Goal: Task Accomplishment & Management: Manage account settings

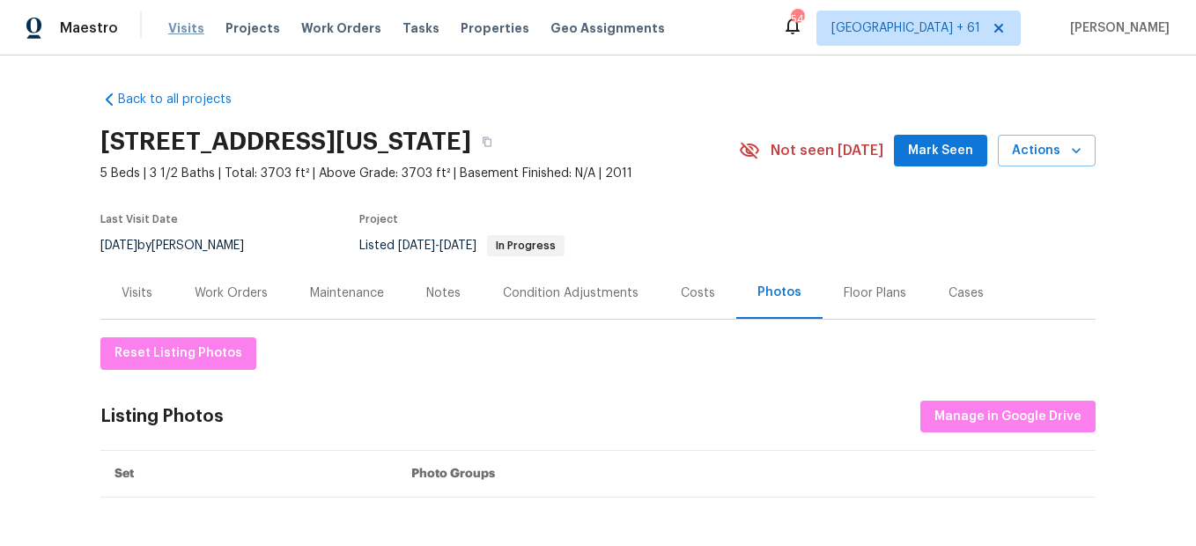
click at [186, 26] on span "Visits" at bounding box center [186, 28] width 36 height 18
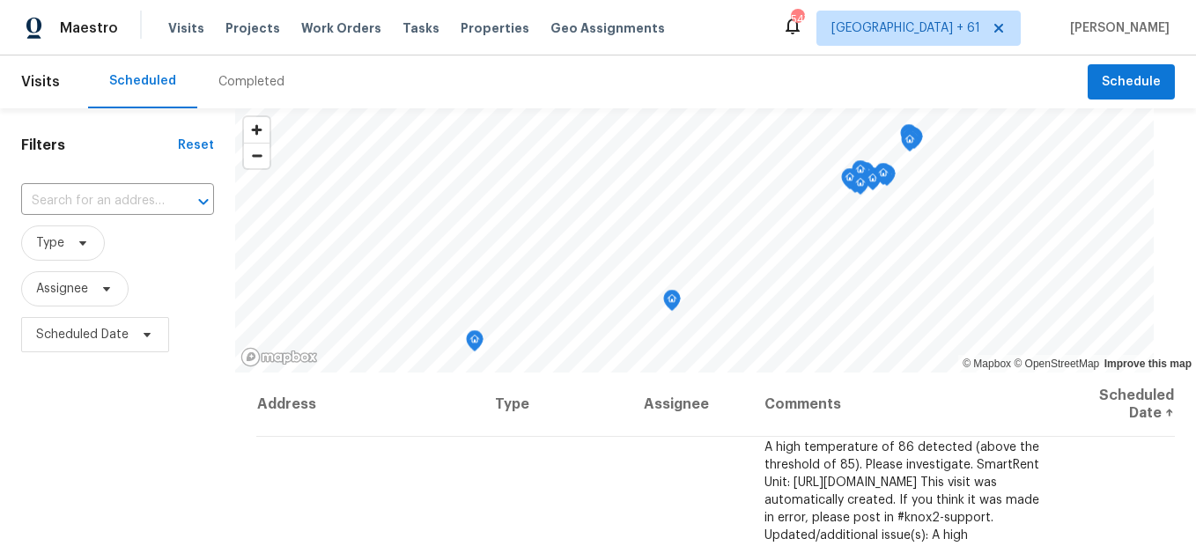
click at [241, 88] on div "Completed" at bounding box center [251, 82] width 66 height 18
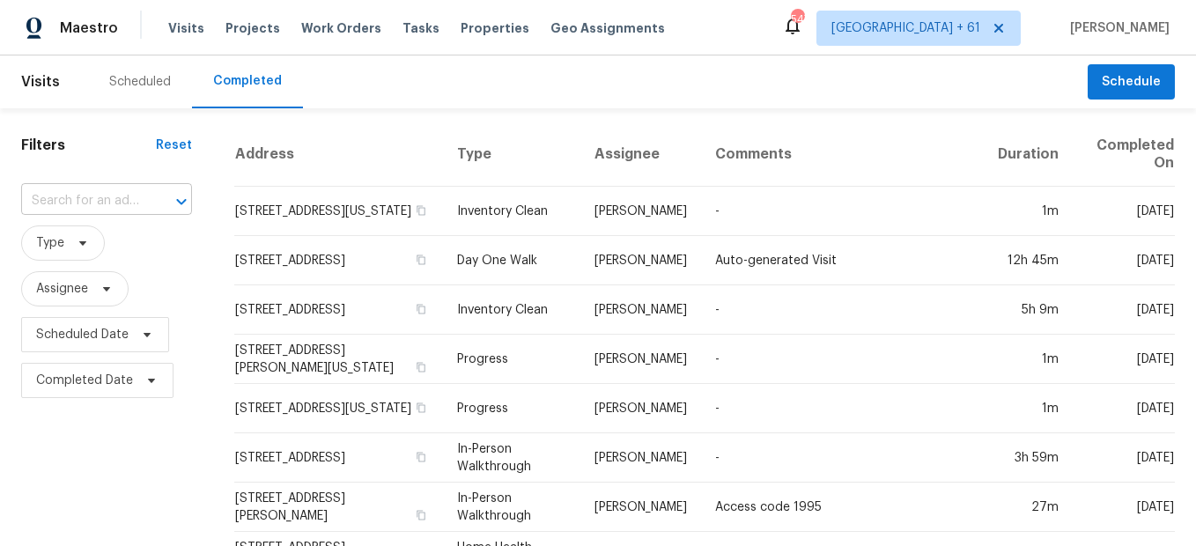
click at [130, 200] on input "text" at bounding box center [81, 201] width 121 height 27
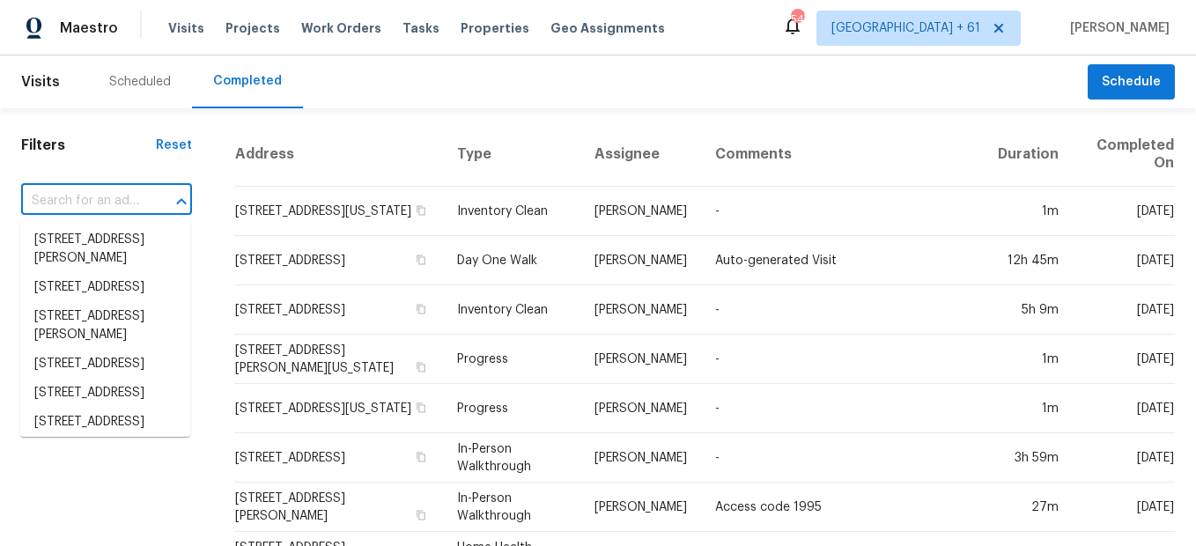
paste input "[STREET_ADDRESS]"
type input "[STREET_ADDRESS]"
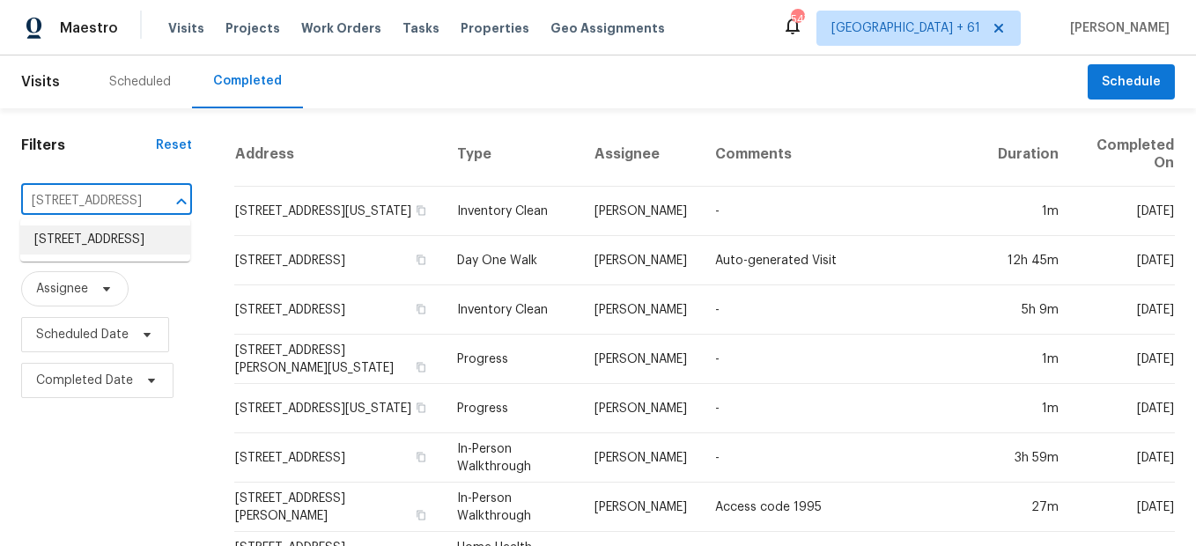
click at [141, 236] on li "[STREET_ADDRESS]" at bounding box center [105, 239] width 170 height 29
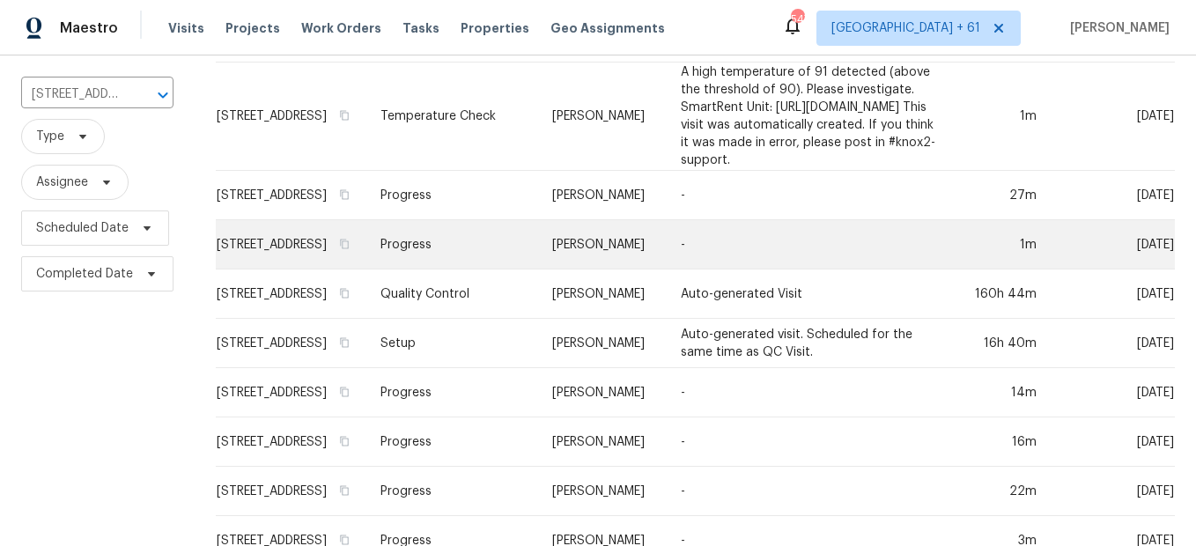
scroll to position [296, 0]
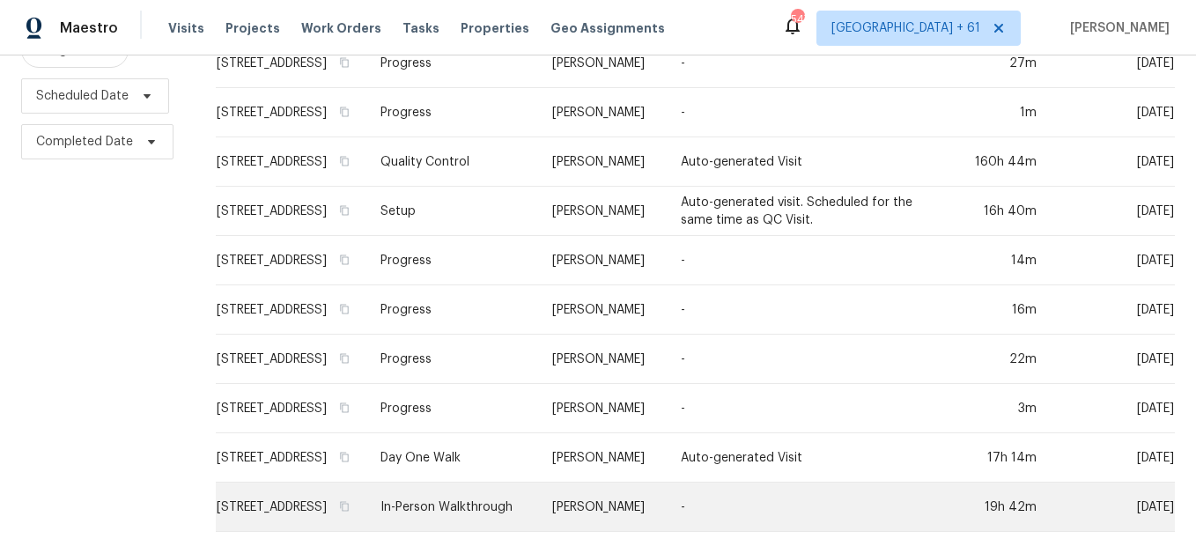
click at [431, 484] on td "In-Person Walkthrough" at bounding box center [452, 506] width 172 height 49
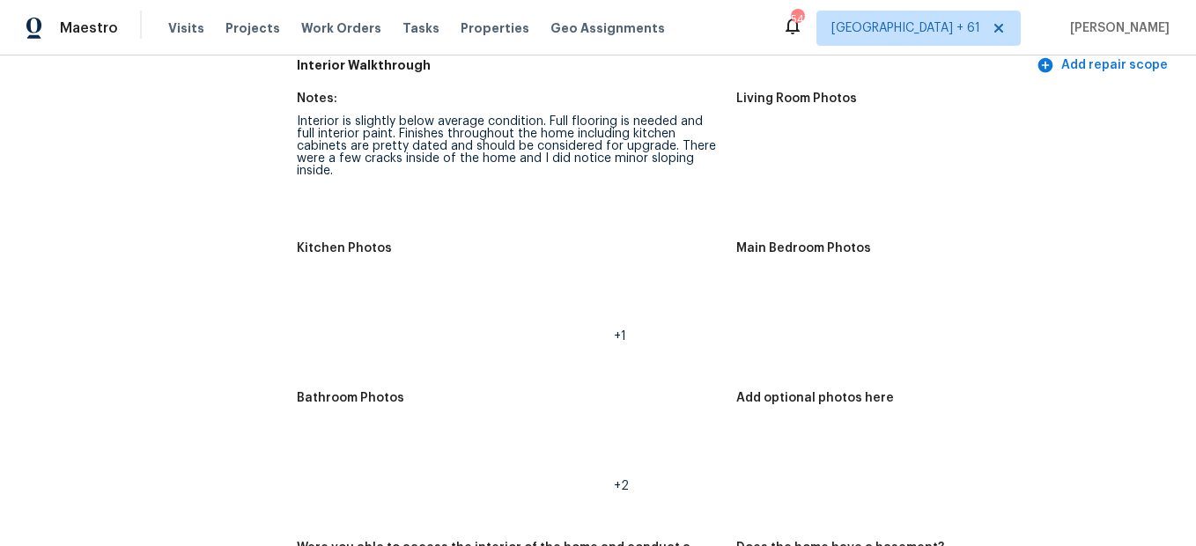
scroll to position [1673, 0]
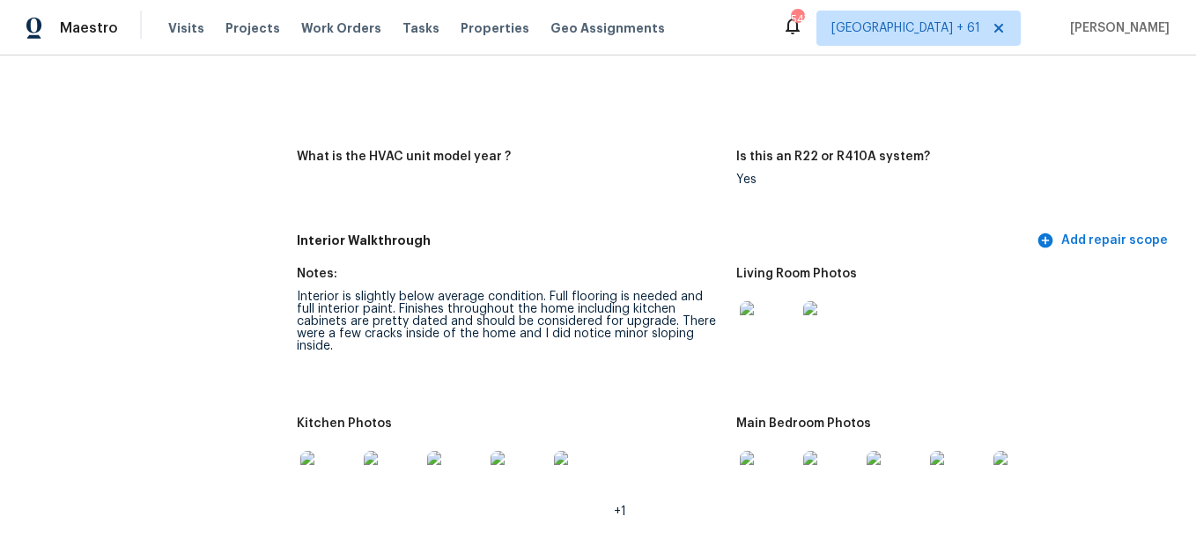
click at [770, 328] on img at bounding box center [768, 329] width 56 height 56
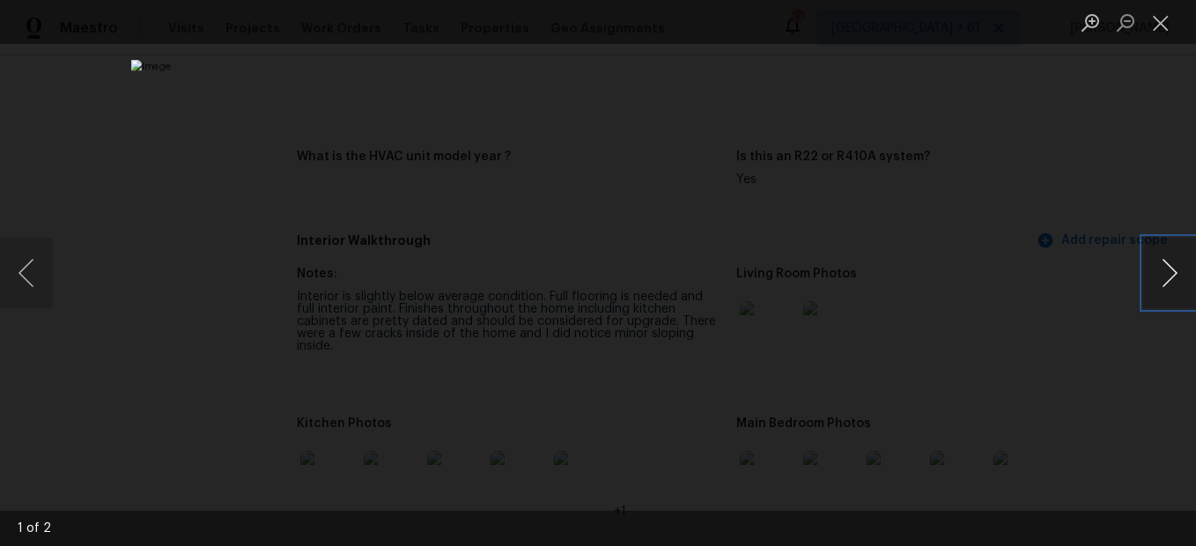
click at [1149, 295] on button "Next image" at bounding box center [1169, 273] width 53 height 70
click at [26, 276] on button "Previous image" at bounding box center [26, 273] width 53 height 70
click at [1155, 26] on button "Close lightbox" at bounding box center [1160, 22] width 35 height 31
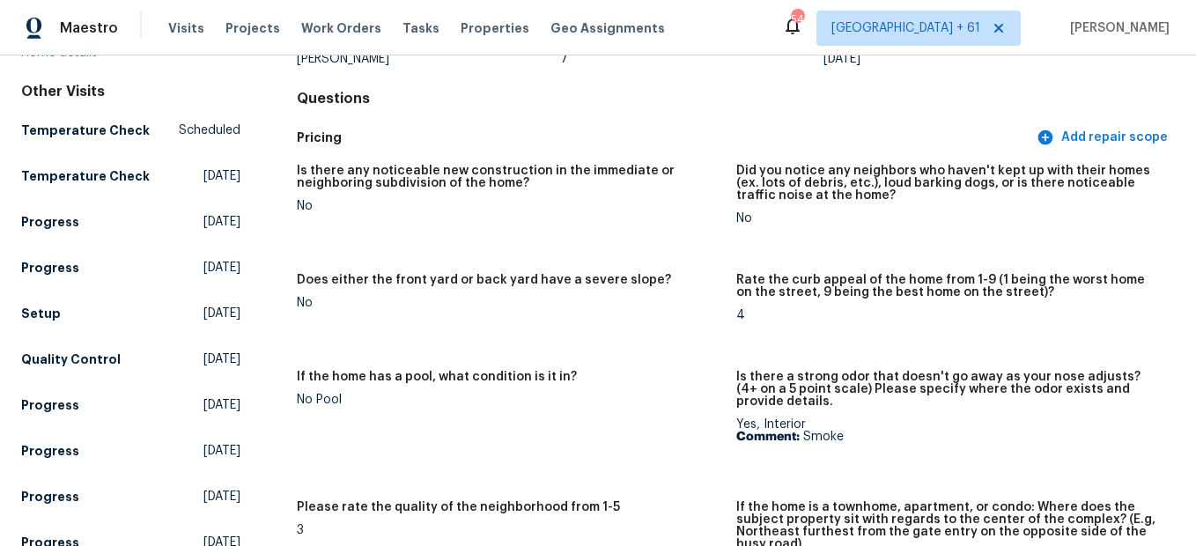
scroll to position [0, 0]
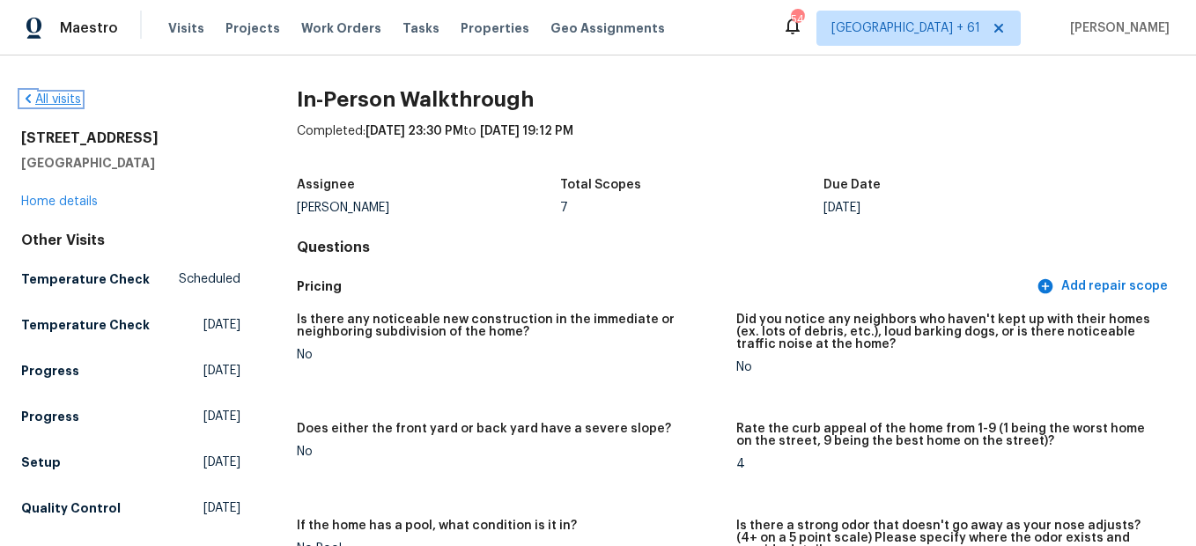
click at [41, 99] on link "All visits" at bounding box center [51, 99] width 60 height 12
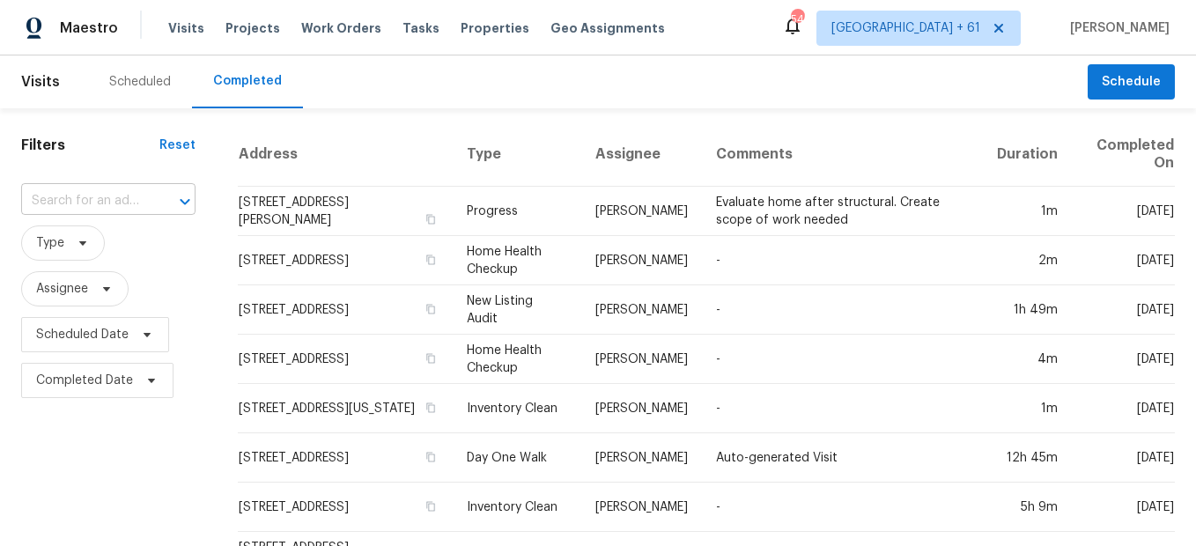
click at [110, 210] on input "text" at bounding box center [83, 201] width 125 height 27
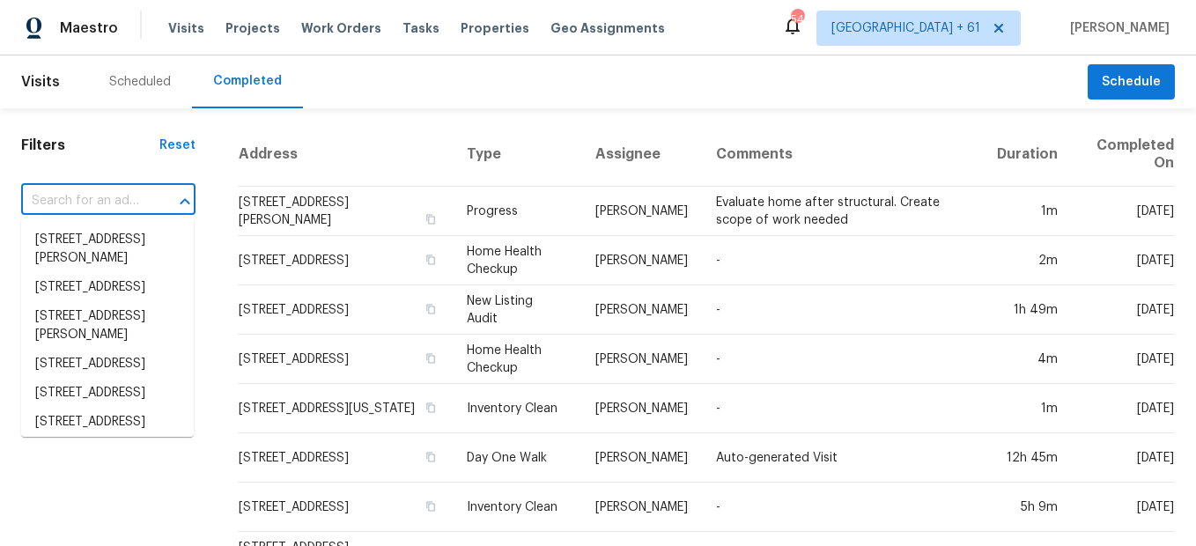
paste input "[STREET_ADDRESS][PERSON_NAME]"
type input "[STREET_ADDRESS][PERSON_NAME]"
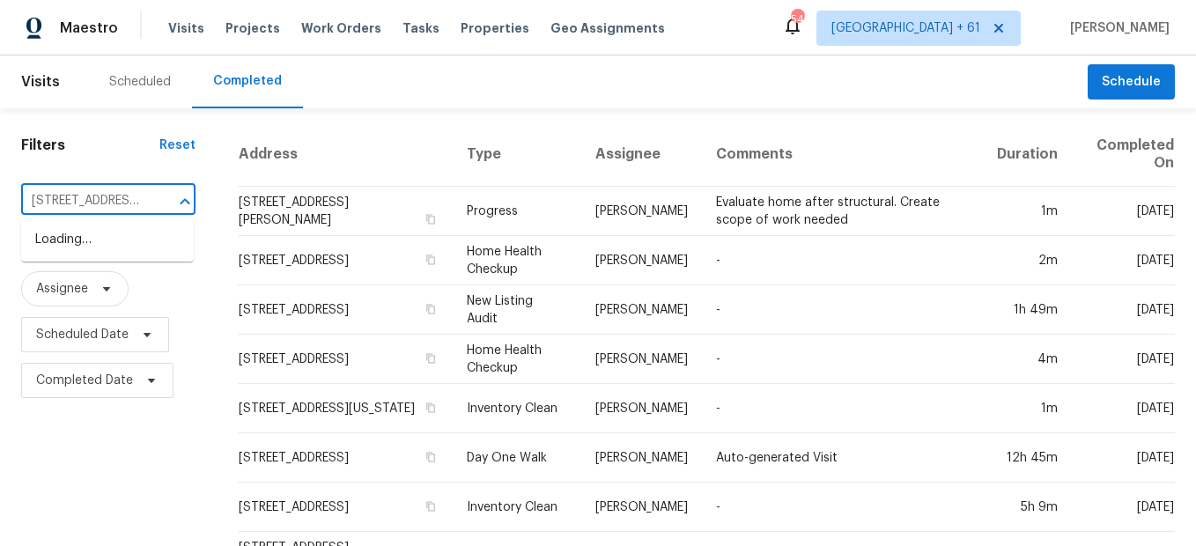
scroll to position [0, 101]
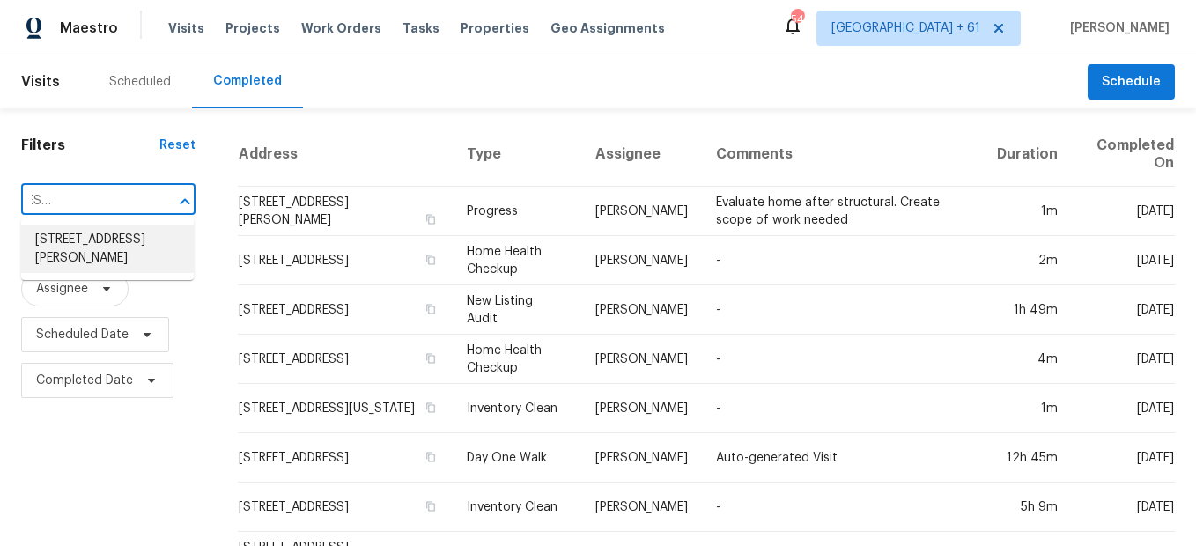
click at [108, 243] on li "[STREET_ADDRESS][PERSON_NAME]" at bounding box center [107, 249] width 173 height 48
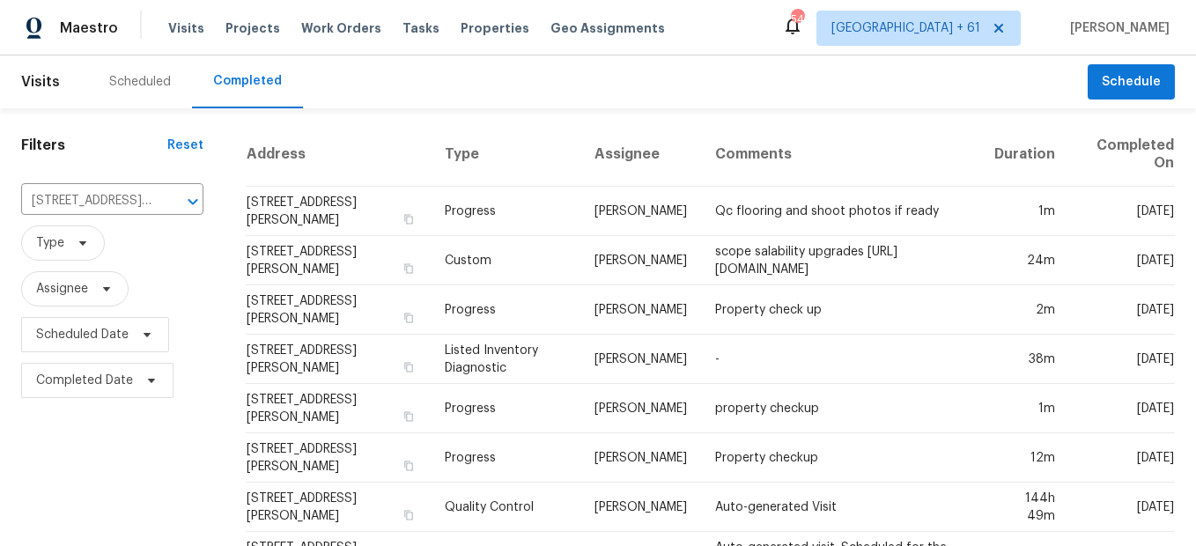
click at [431, 285] on td "Custom" at bounding box center [506, 260] width 150 height 49
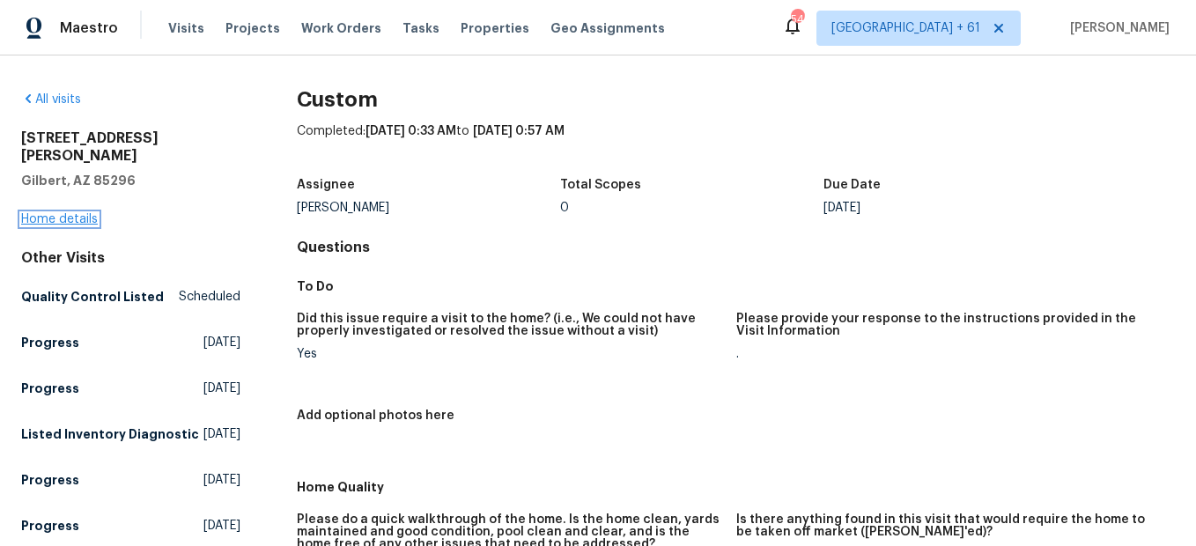
click at [69, 213] on link "Home details" at bounding box center [59, 219] width 77 height 12
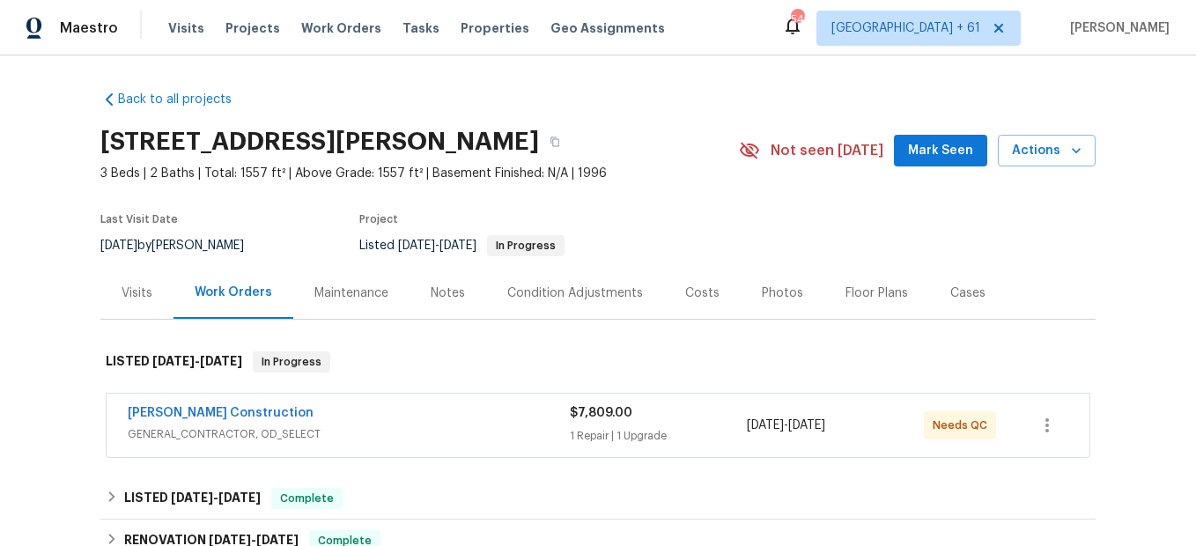
click at [771, 291] on div "Photos" at bounding box center [782, 293] width 41 height 18
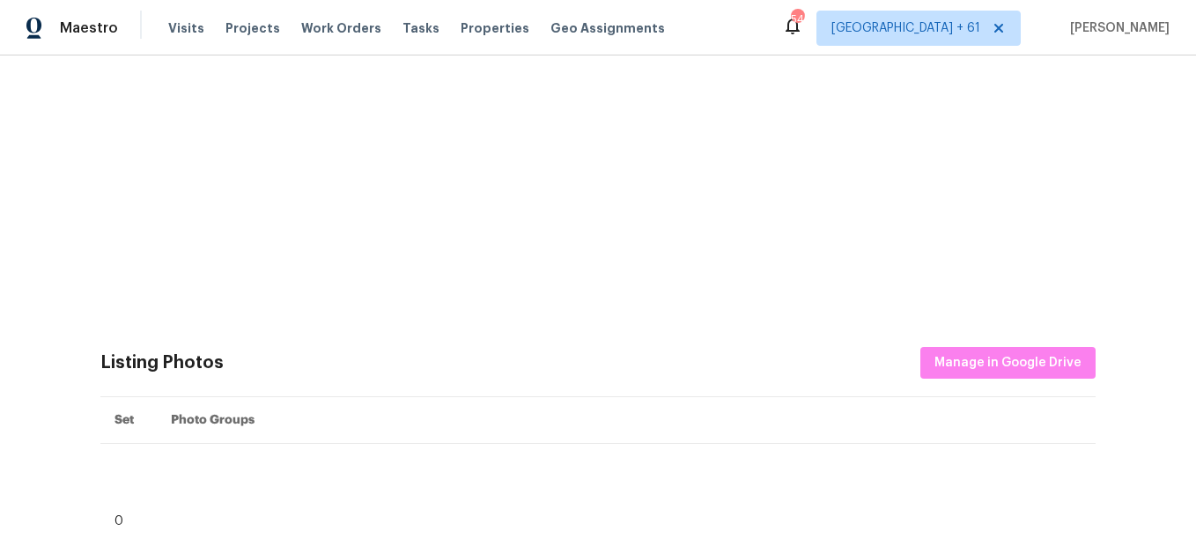
scroll to position [528, 0]
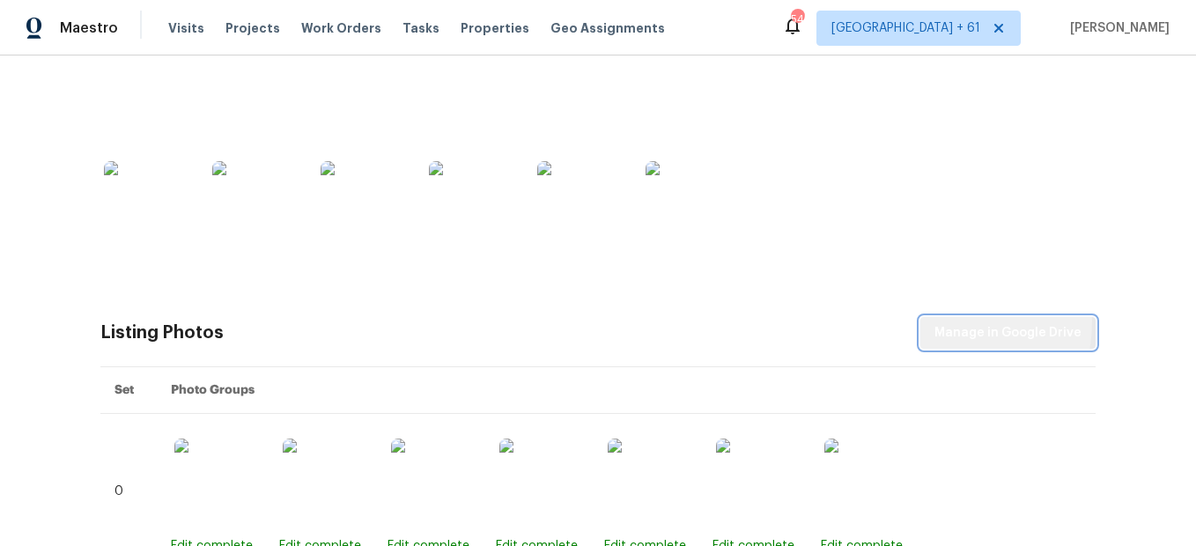
click at [928, 322] on button "Manage in Google Drive" at bounding box center [1007, 333] width 175 height 33
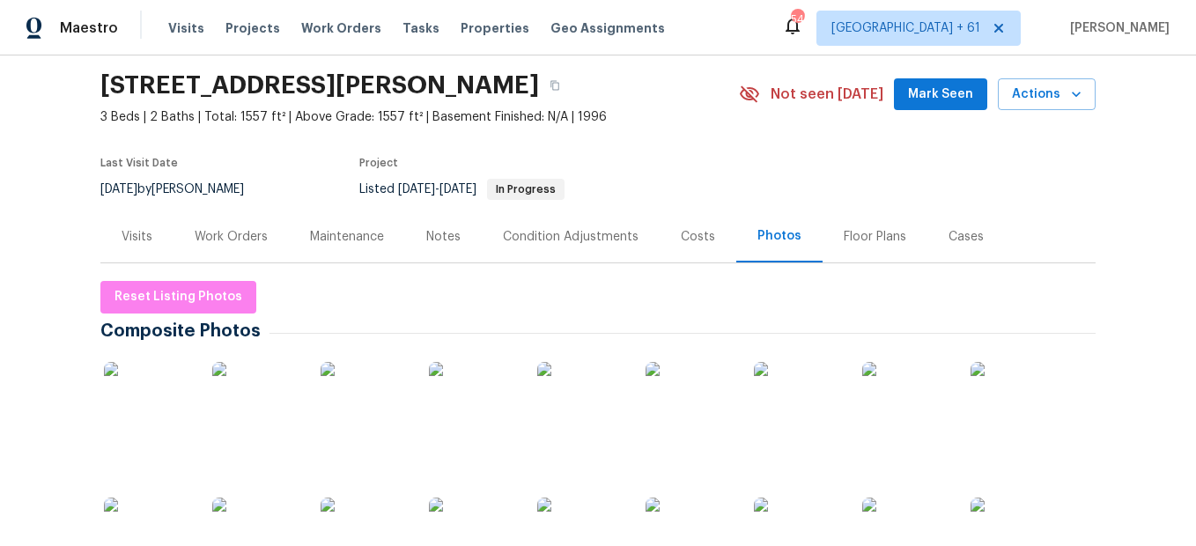
scroll to position [88, 0]
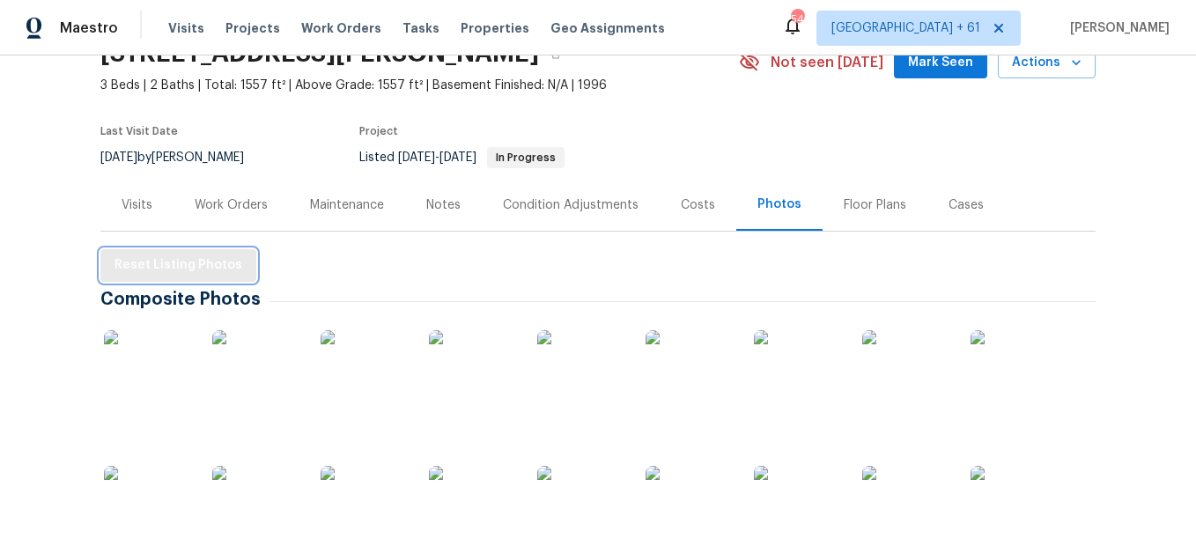
click at [205, 263] on span "Reset Listing Photos" at bounding box center [178, 265] width 128 height 22
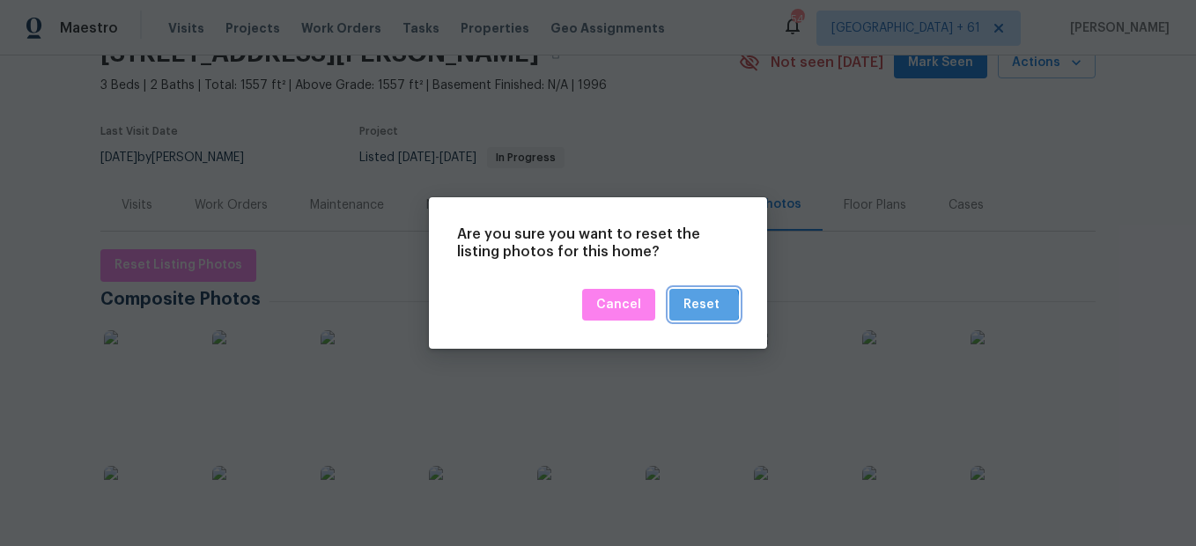
click at [695, 306] on div "Reset" at bounding box center [701, 305] width 36 height 22
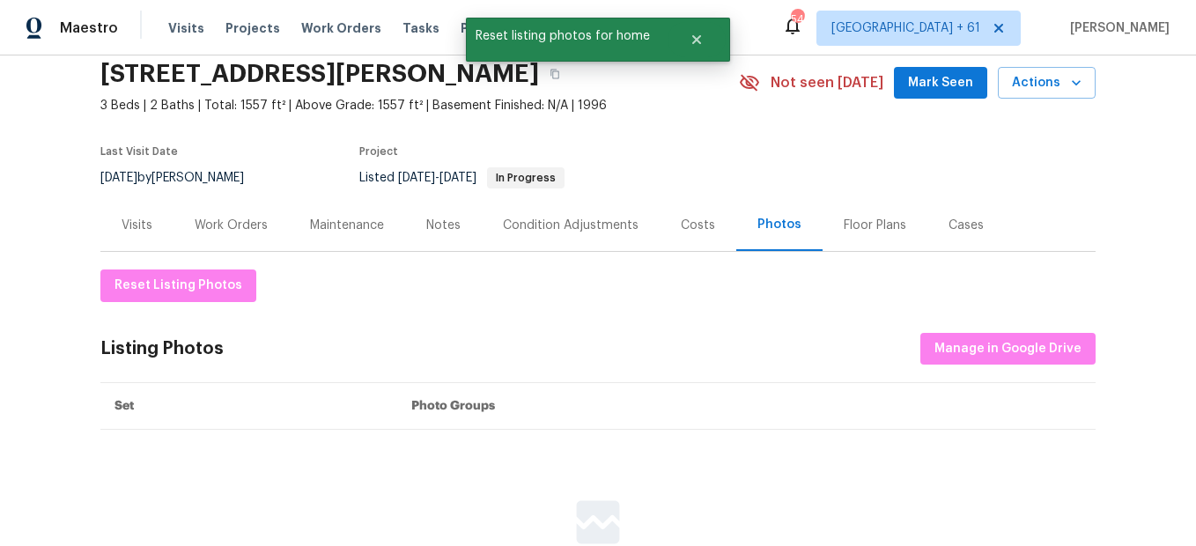
scroll to position [176, 0]
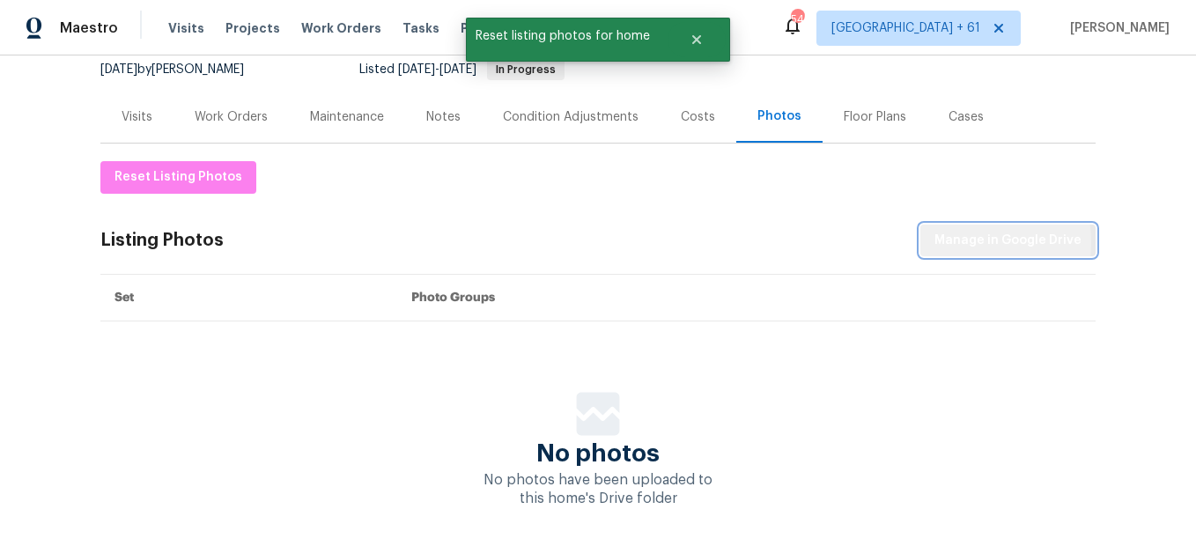
click at [955, 242] on span "Manage in Google Drive" at bounding box center [1007, 241] width 147 height 22
